Goal: Task Accomplishment & Management: Manage account settings

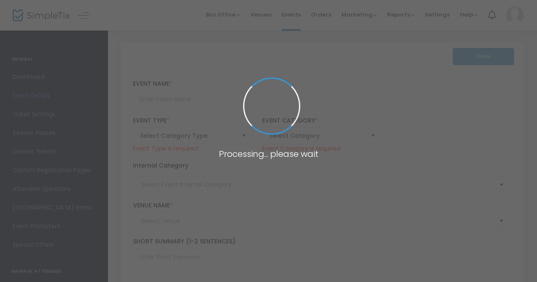
type input "Run Amok VIII"
type textarea "Run Amok 2025: End of Summer Bash Presented by The Open Door, Inc. Join us for …"
type input "Buy Tickets"
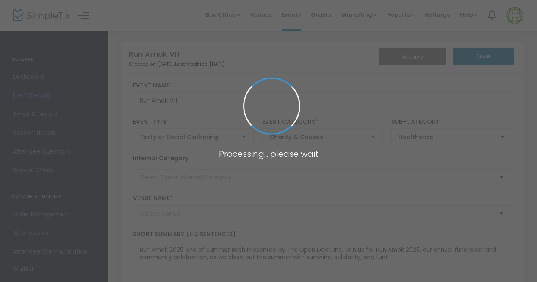
type input "End of Summer Bash"
type input "[GEOGRAPHIC_DATA]"
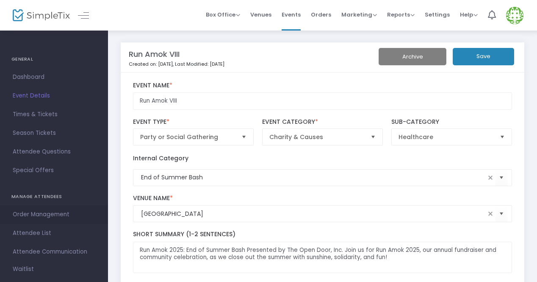
click at [49, 211] on span "Order Management" at bounding box center [54, 214] width 83 height 11
